Goal: Navigation & Orientation: Find specific page/section

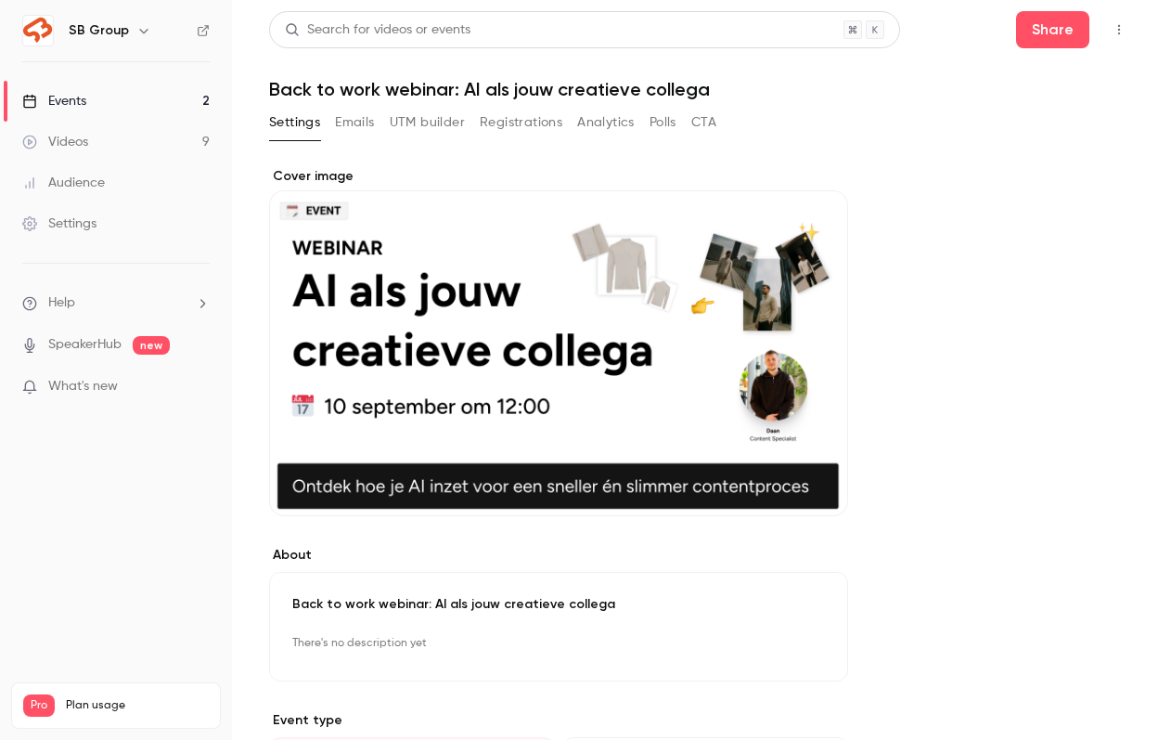
click at [153, 93] on link "Events 2" at bounding box center [116, 101] width 232 height 41
